Goal: Information Seeking & Learning: Find specific page/section

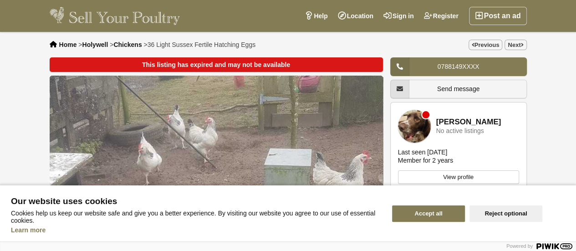
scroll to position [368, 0]
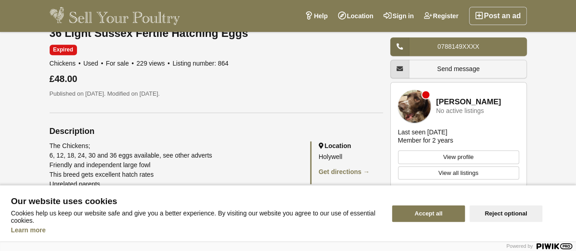
click at [434, 208] on button "Accept all" at bounding box center [428, 213] width 73 height 16
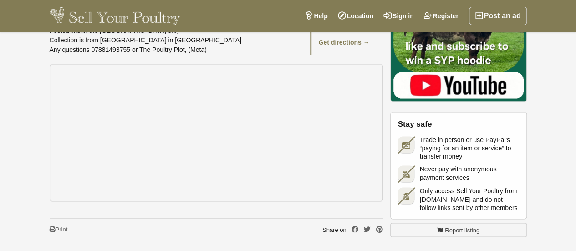
scroll to position [789, 0]
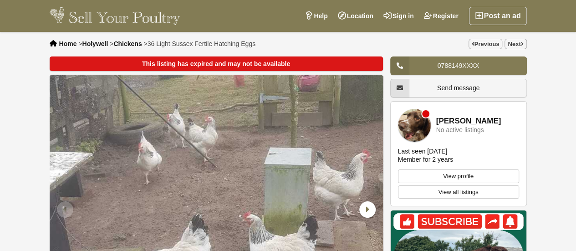
scroll to position [0, 0]
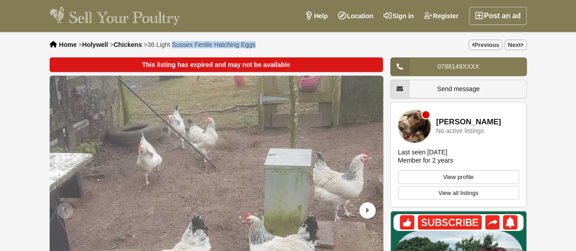
drag, startPoint x: 260, startPoint y: 47, endPoint x: 175, endPoint y: 46, distance: 85.5
click at [175, 46] on div "Home > [GEOGRAPHIC_DATA] > Chickens > 36 Light Sussex Fertile Hatching Eggs Pre…" at bounding box center [287, 44] width 491 height 25
drag, startPoint x: 256, startPoint y: 43, endPoint x: 174, endPoint y: 46, distance: 81.5
click at [174, 46] on div "Home > [GEOGRAPHIC_DATA] > Chickens > 36 Light Sussex Fertile Hatching Eggs Pre…" at bounding box center [287, 44] width 491 height 25
copy span "Sussex Fertile Hatching Eggs"
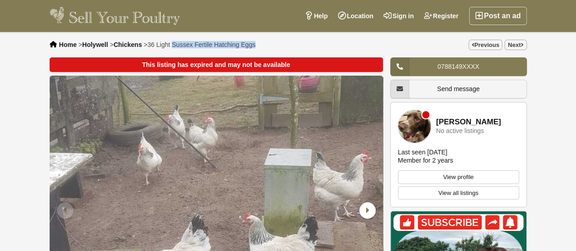
click at [140, 20] on img at bounding box center [115, 16] width 131 height 18
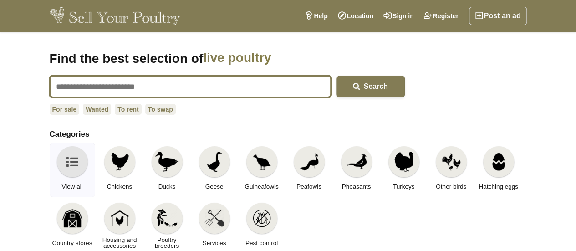
click at [169, 76] on input "text" at bounding box center [190, 87] width 281 height 22
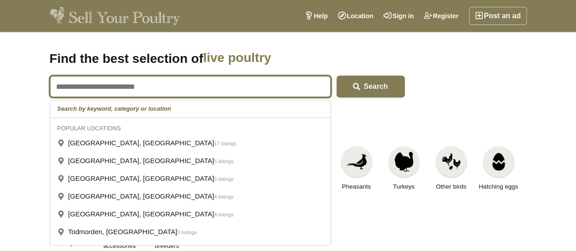
paste input "**********"
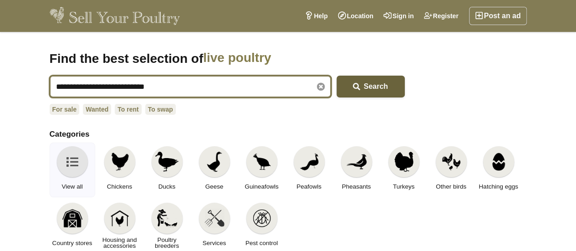
type input "**********"
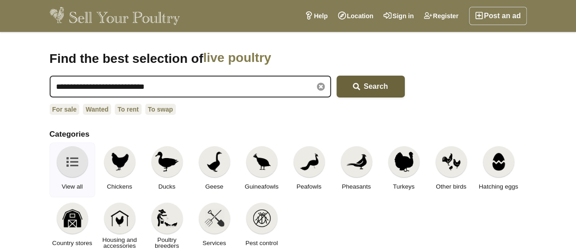
click at [364, 92] on button "Search" at bounding box center [370, 87] width 68 height 22
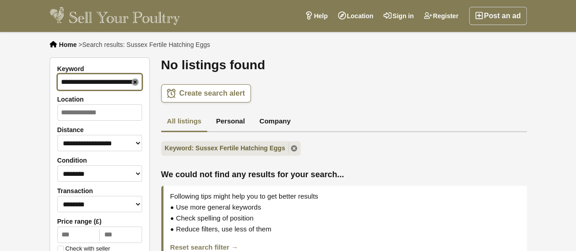
scroll to position [0, 7]
drag, startPoint x: 81, startPoint y: 79, endPoint x: 151, endPoint y: 81, distance: 69.6
type input "**********"
